Goal: Browse casually

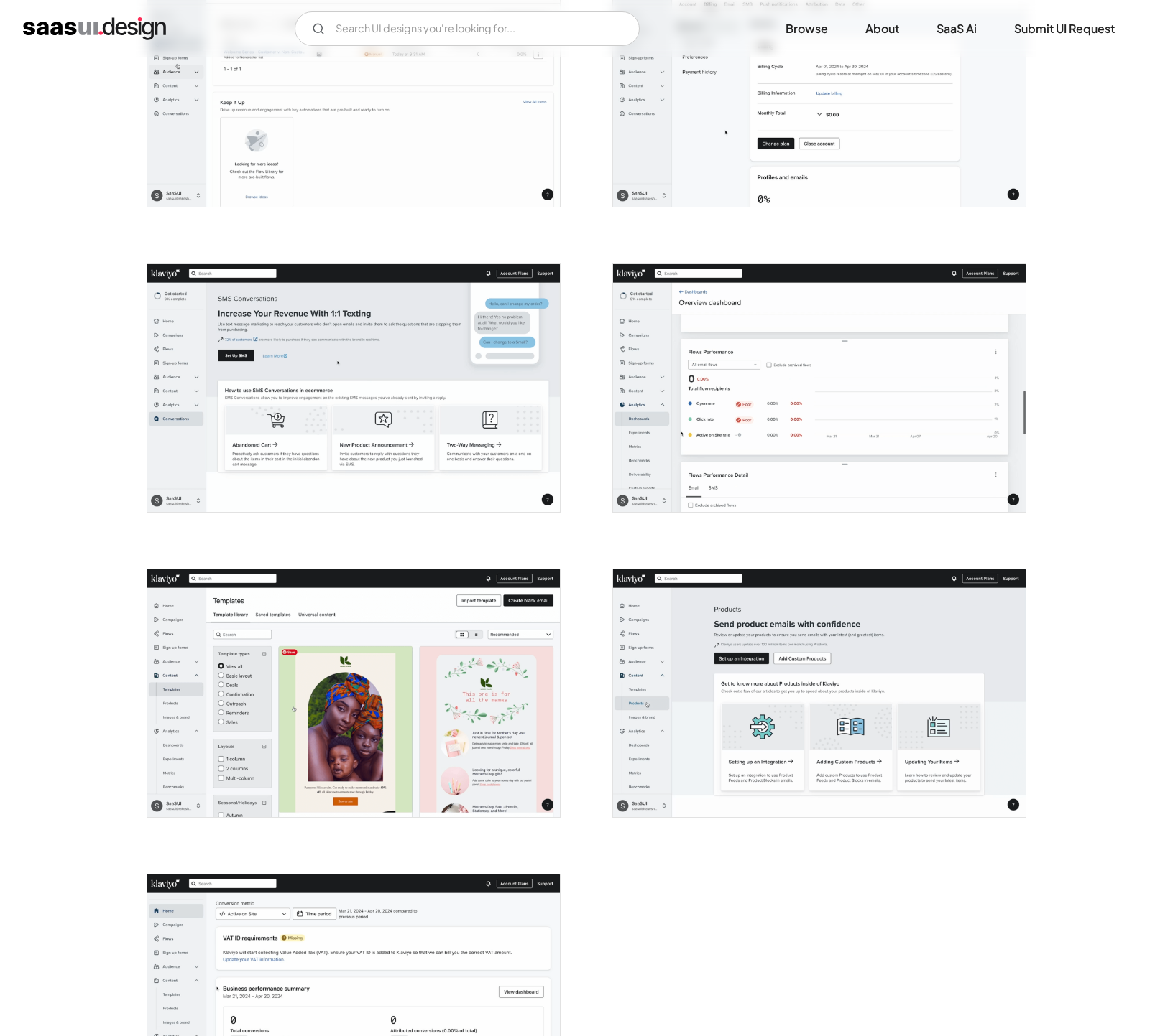
scroll to position [3729, 0]
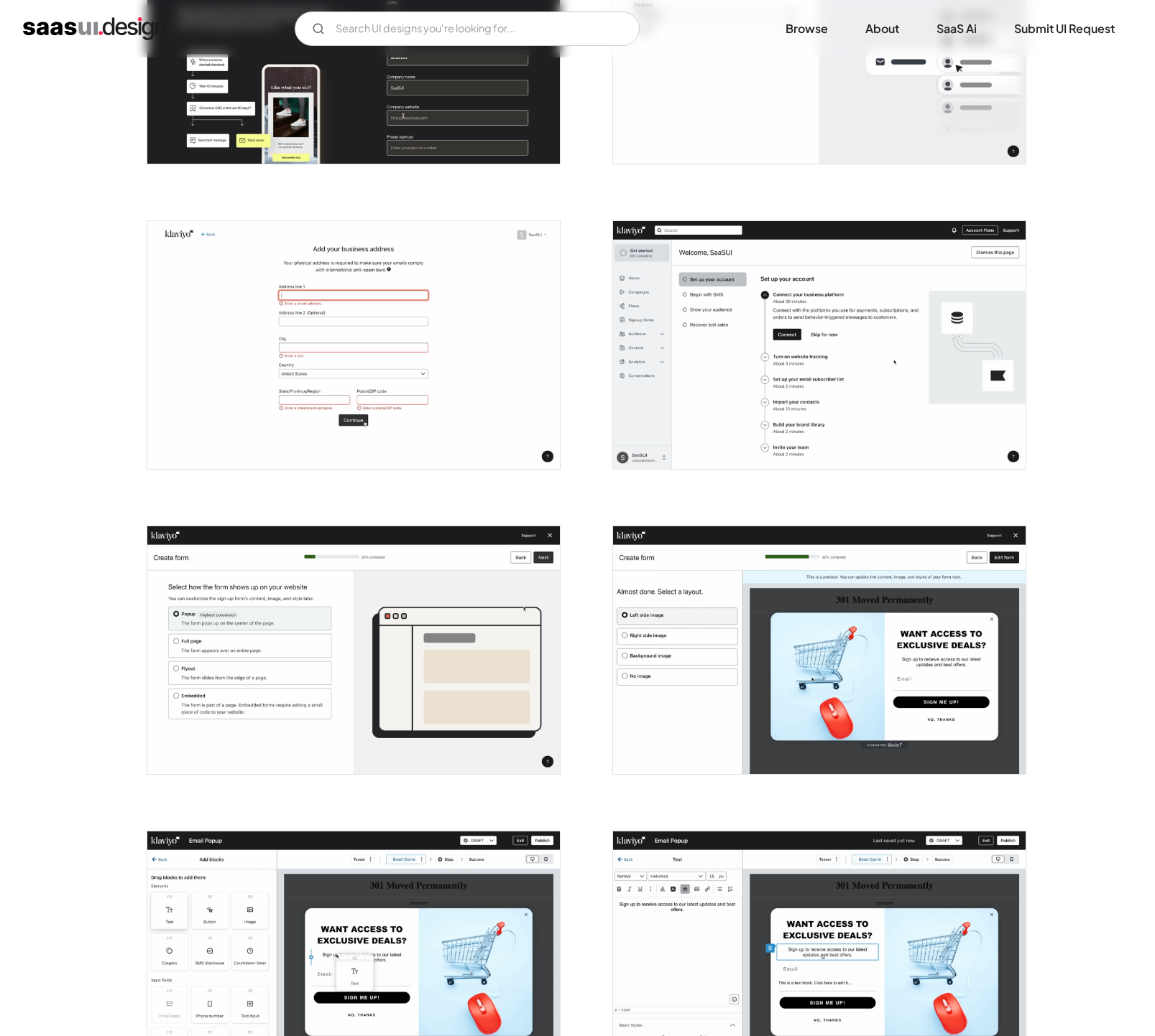
scroll to position [38, 0]
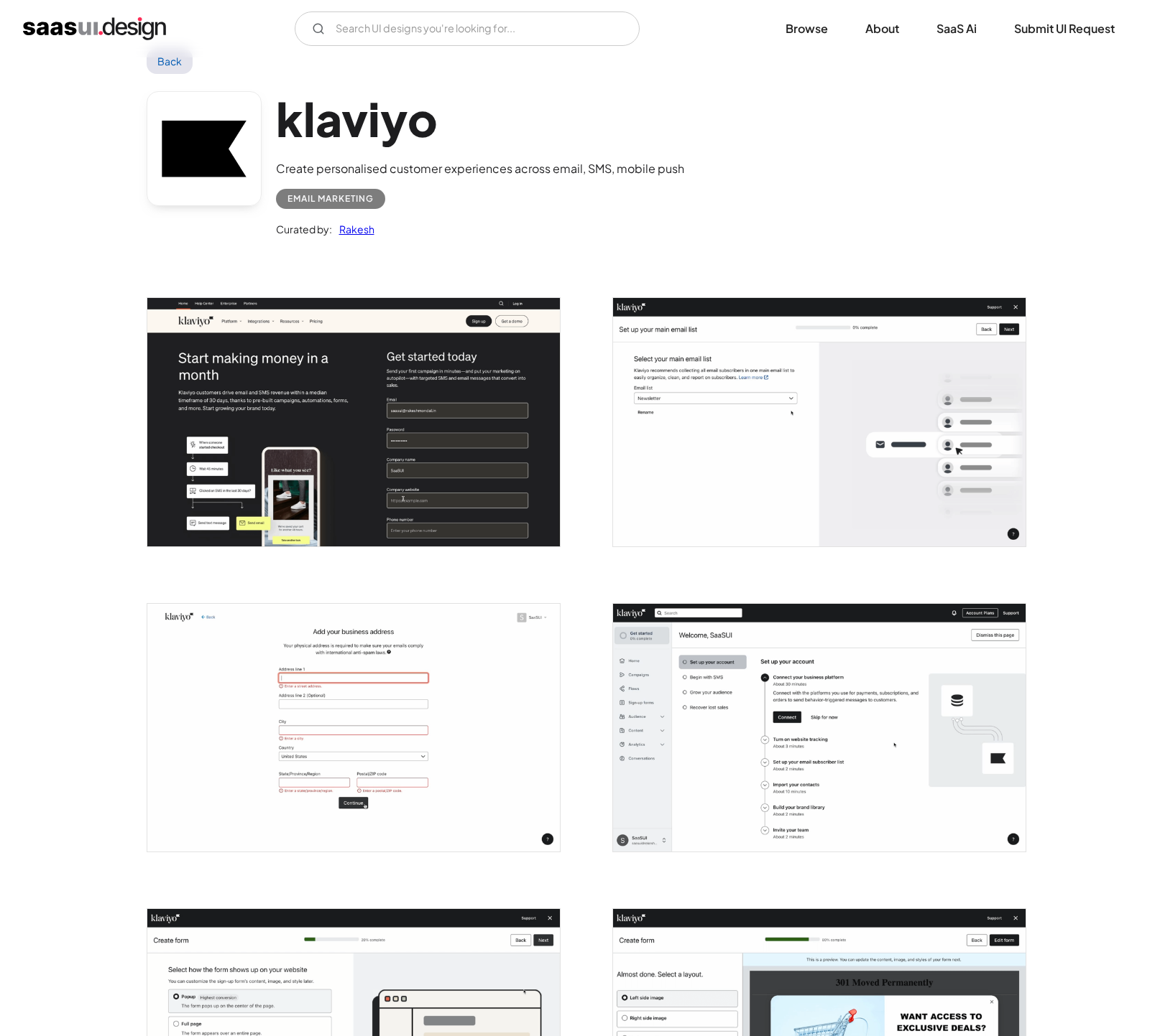
click at [162, 385] on img "open lightbox" at bounding box center [354, 421] width 413 height 247
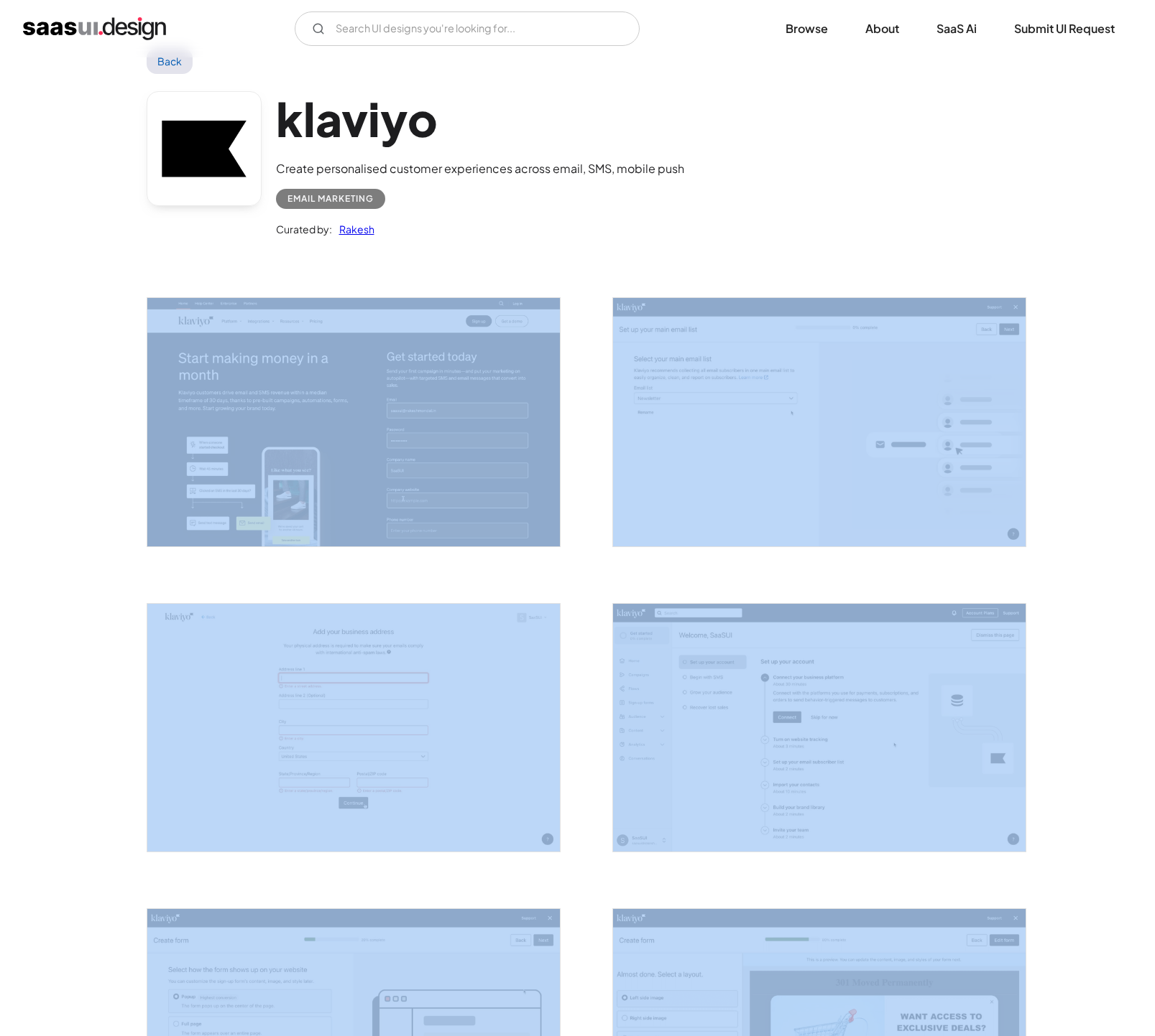
click at [139, 386] on div at bounding box center [345, 413] width 431 height 305
copy div
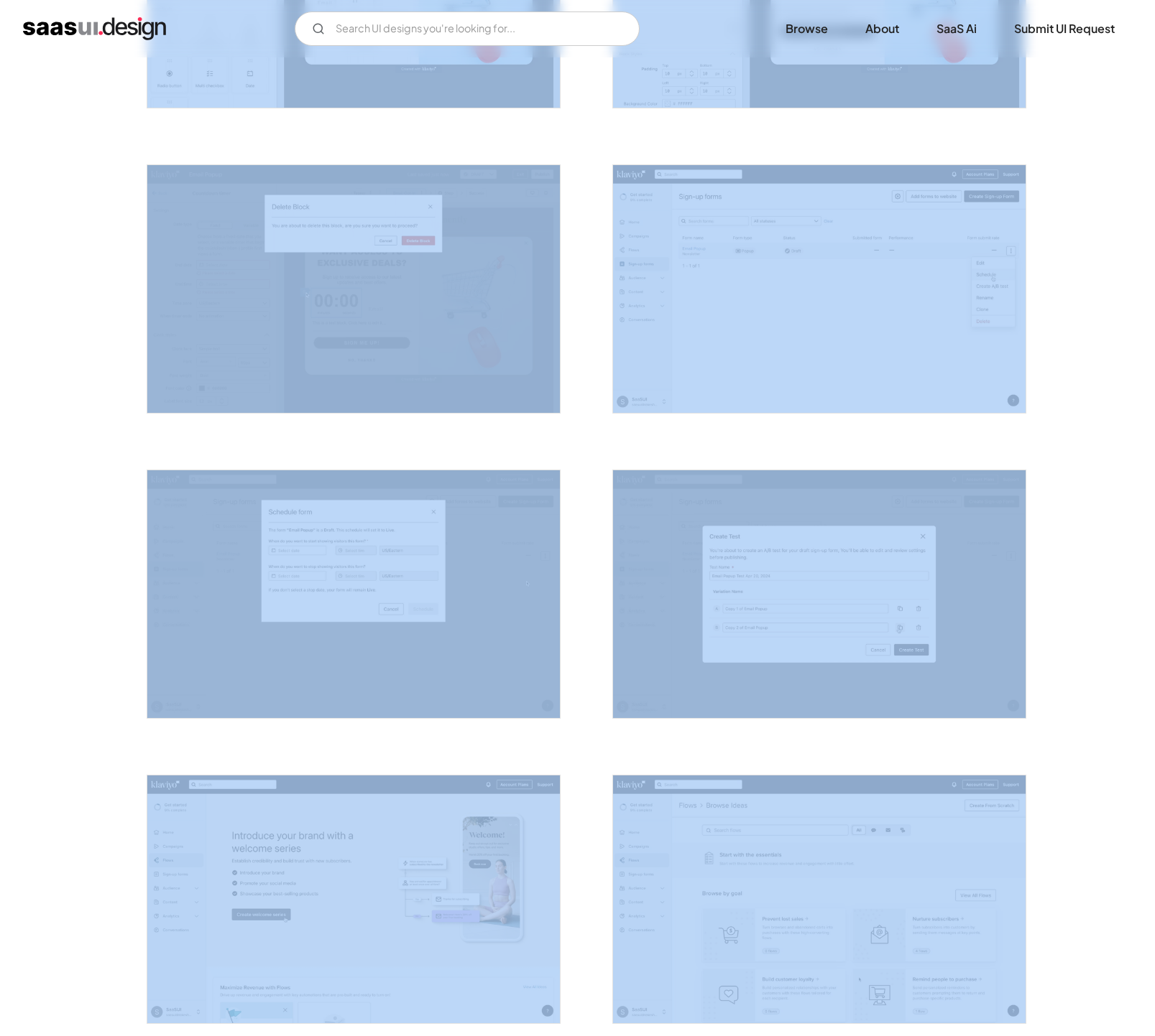
scroll to position [1951, 0]
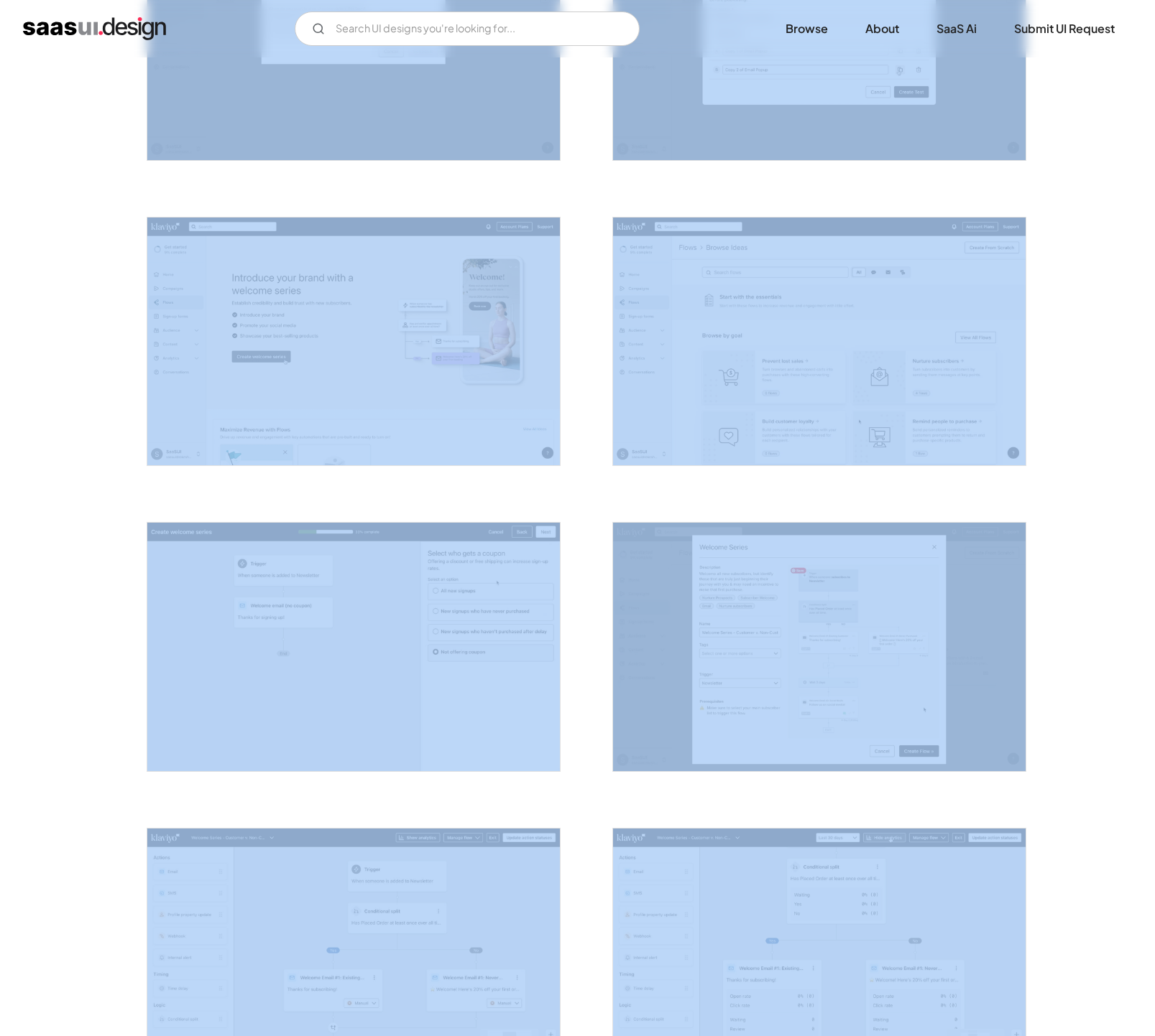
click at [106, 263] on div "Back klaviyo Create personalised customer experiences across email, SMS, mobile…" at bounding box center [577, 228] width 1155 height 4241
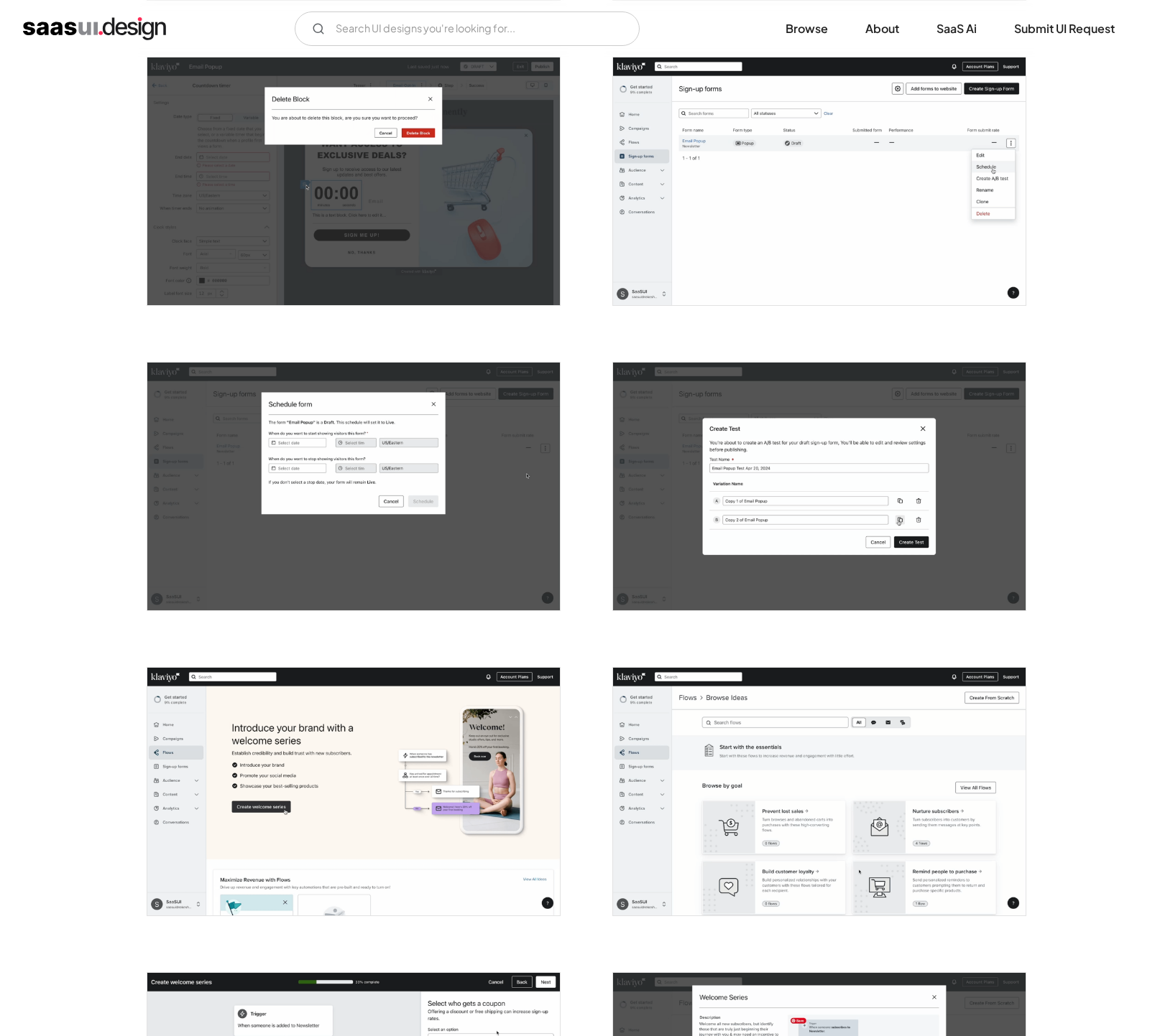
scroll to position [1491, 0]
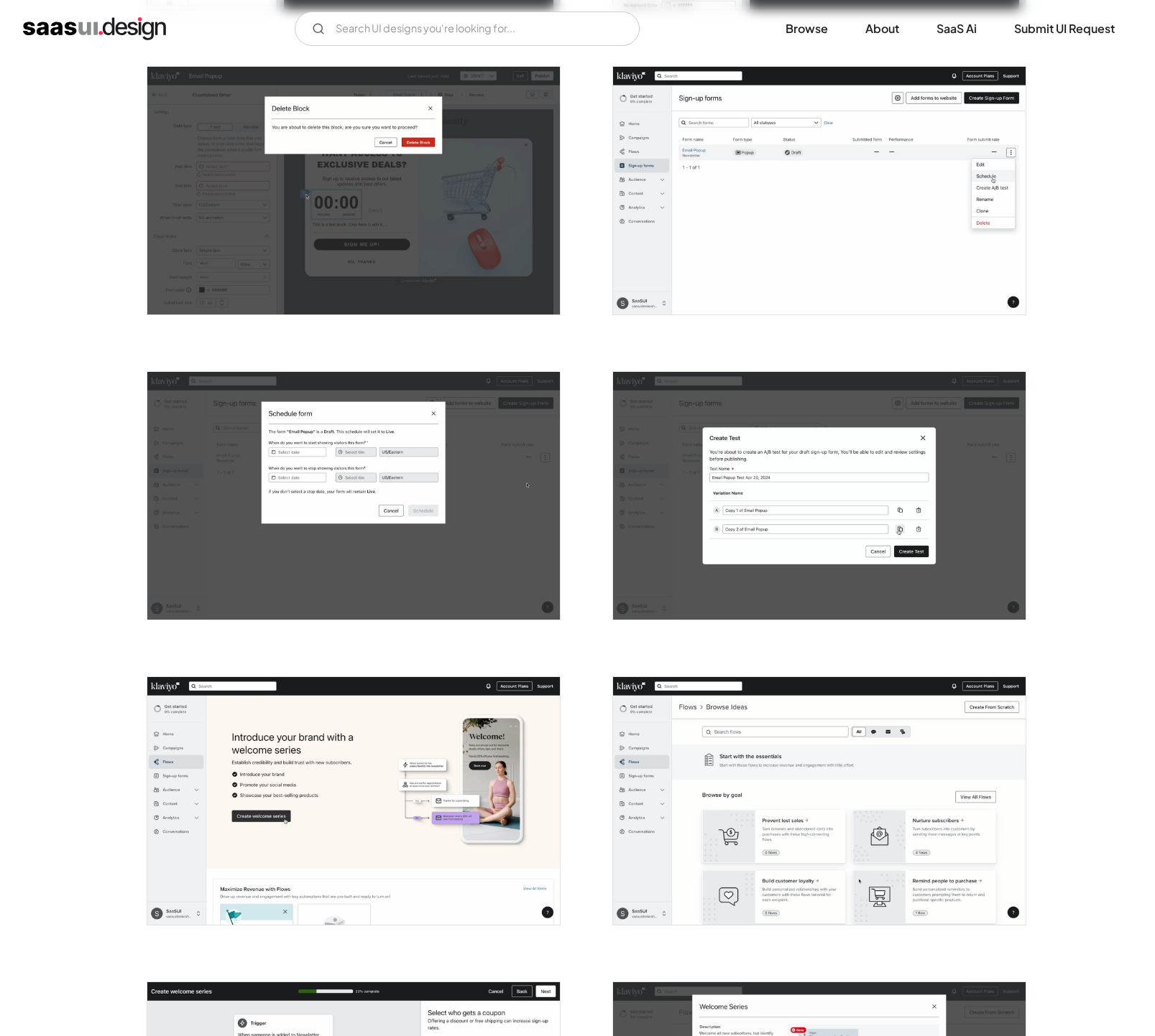
click at [591, 359] on div at bounding box center [577, 792] width 862 height 3969
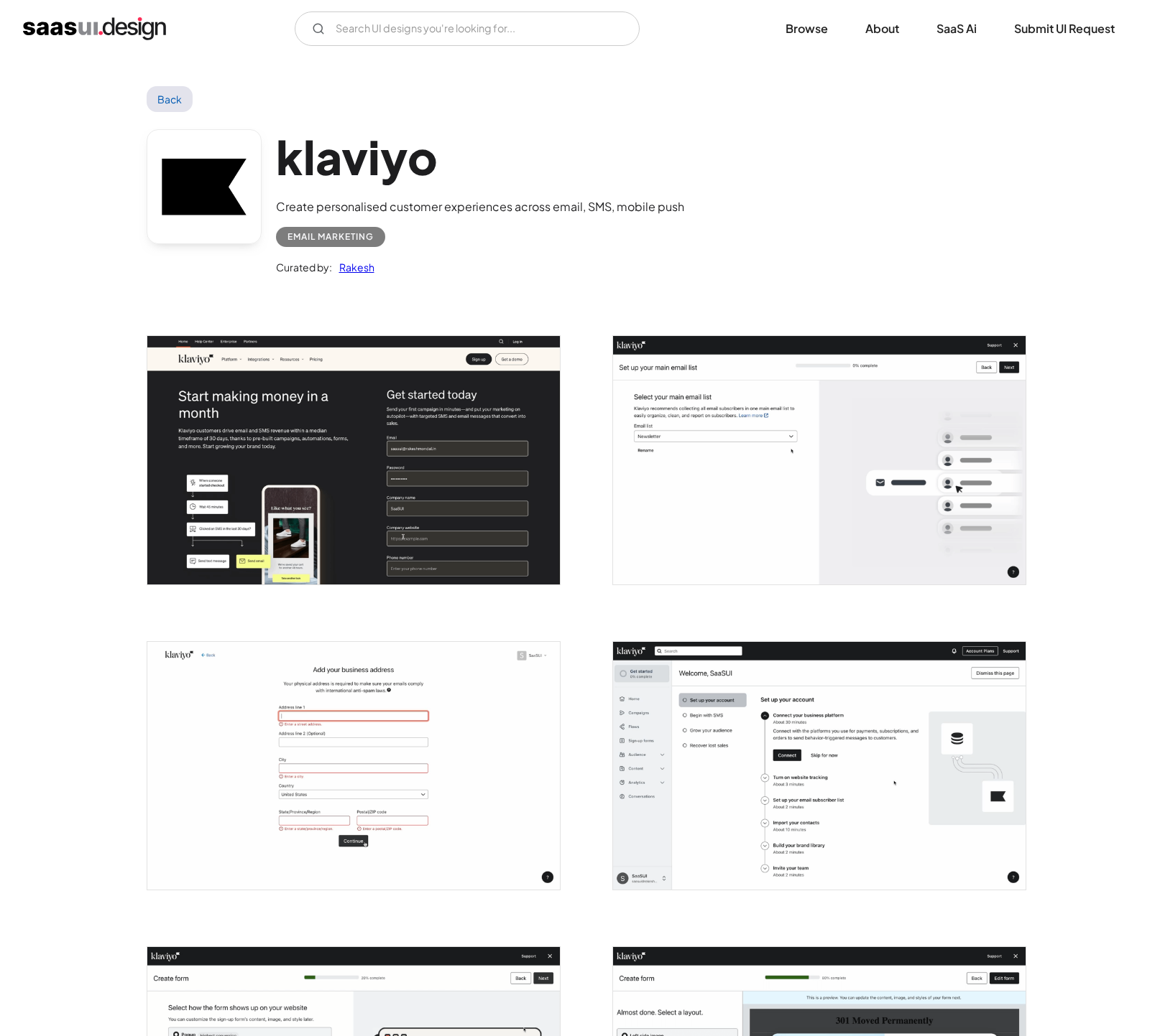
scroll to position [265, 0]
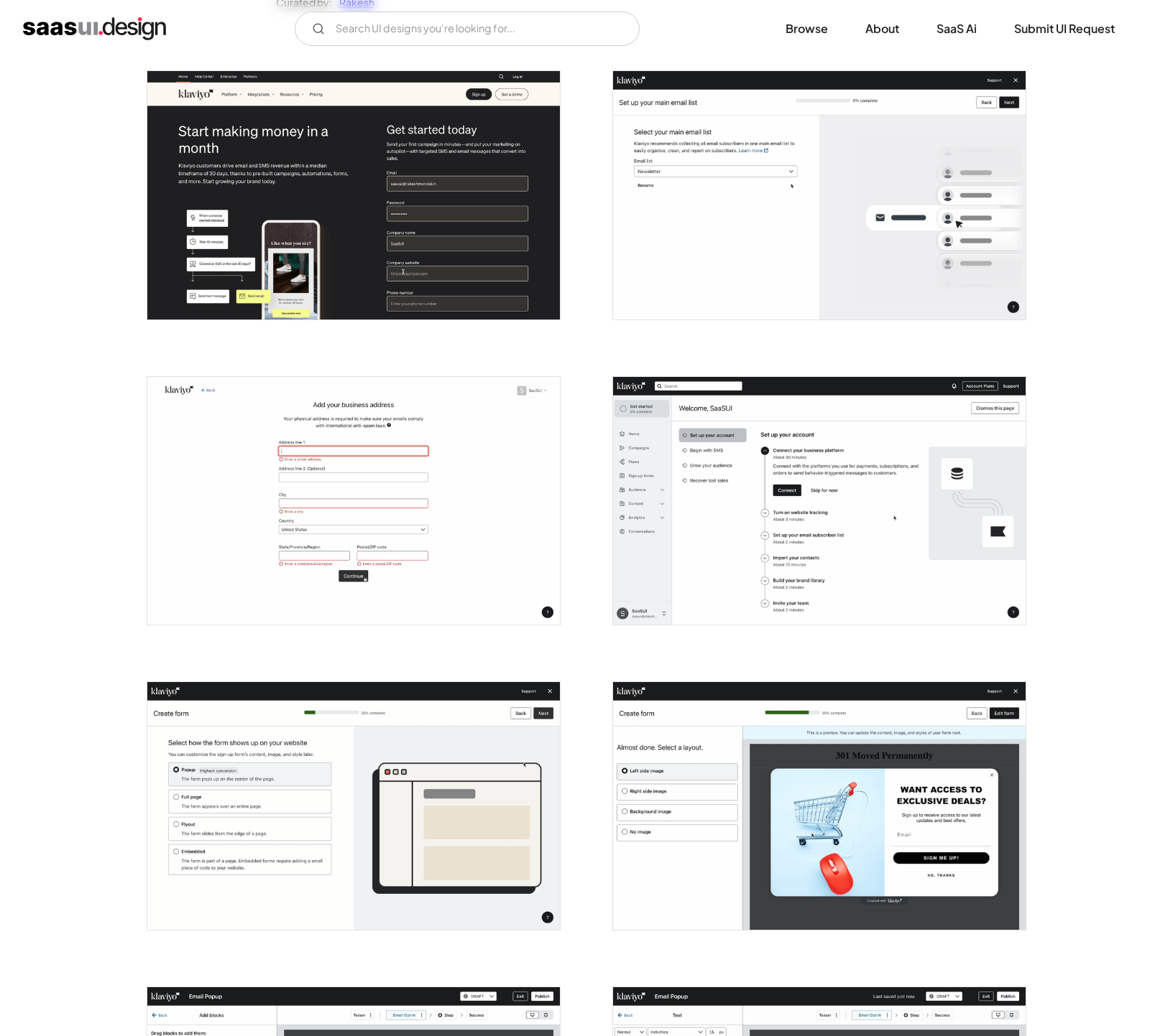
click at [397, 222] on img "open lightbox" at bounding box center [354, 194] width 413 height 247
click at [662, 254] on img "open lightbox" at bounding box center [819, 194] width 413 height 247
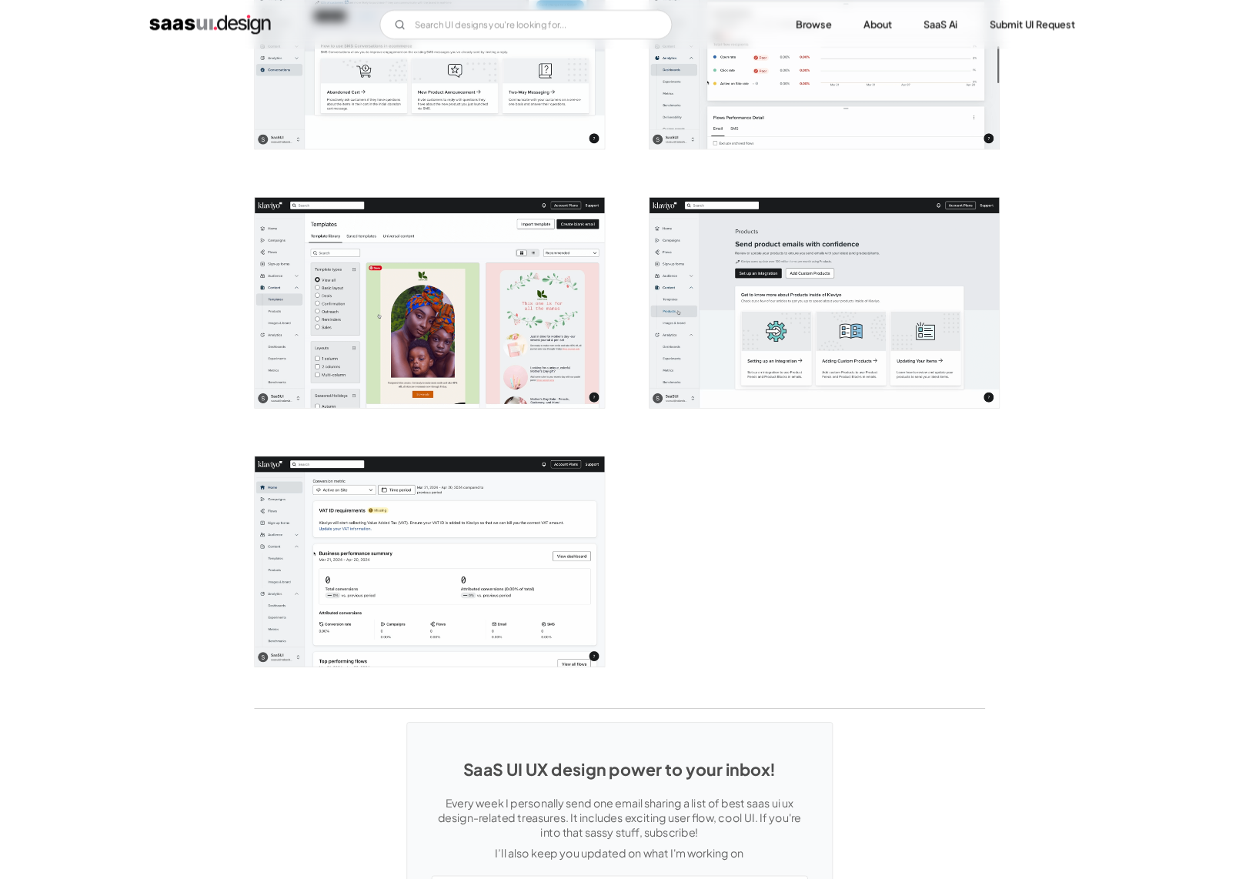
scroll to position [3423, 0]
